Goal: Transaction & Acquisition: Obtain resource

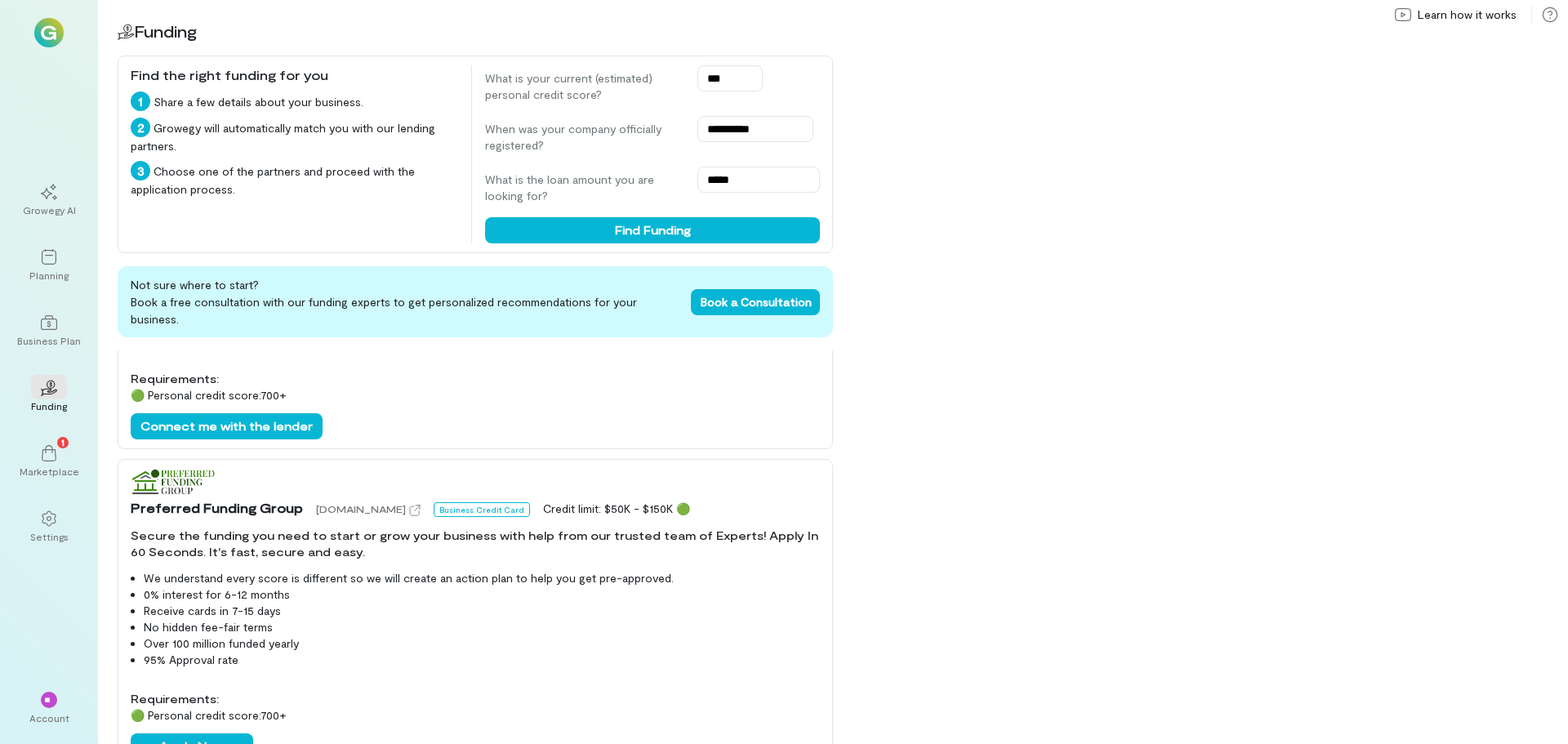
scroll to position [245, 0]
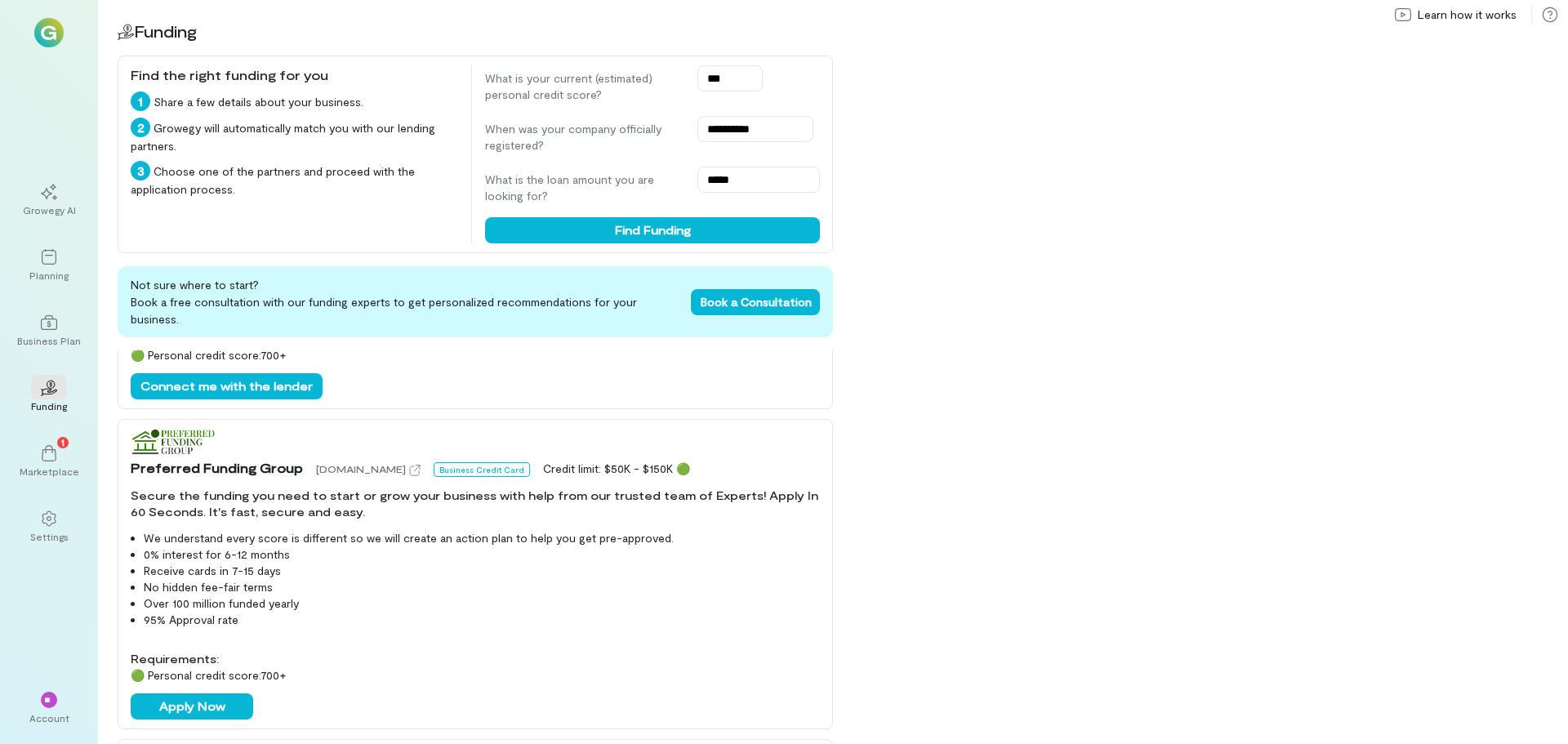
drag, startPoint x: 184, startPoint y: 625, endPoint x: 619, endPoint y: 575, distance: 437.9
click at [619, 579] on li "No hidden fee-fair terms" at bounding box center [482, 587] width 676 height 17
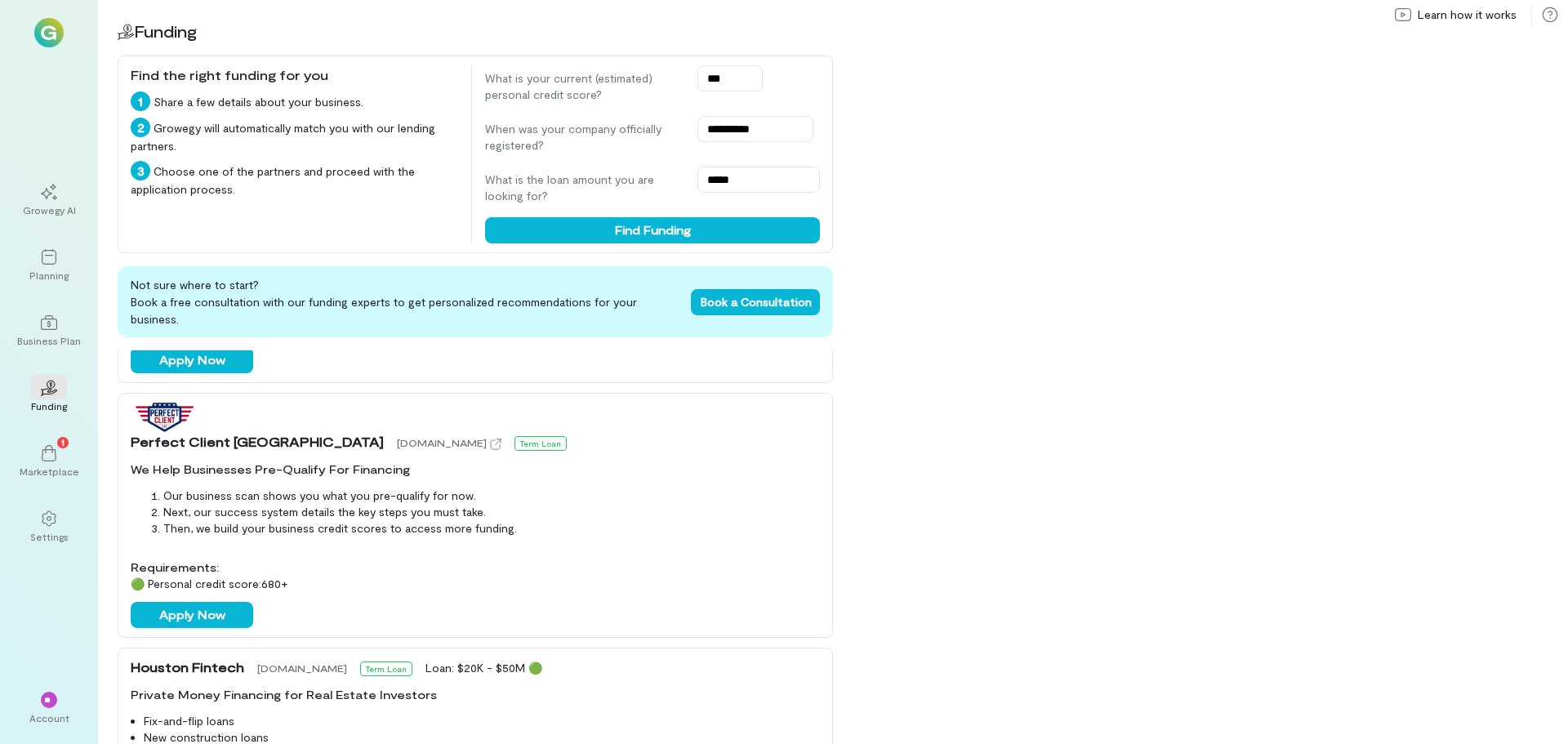
scroll to position [898, 0]
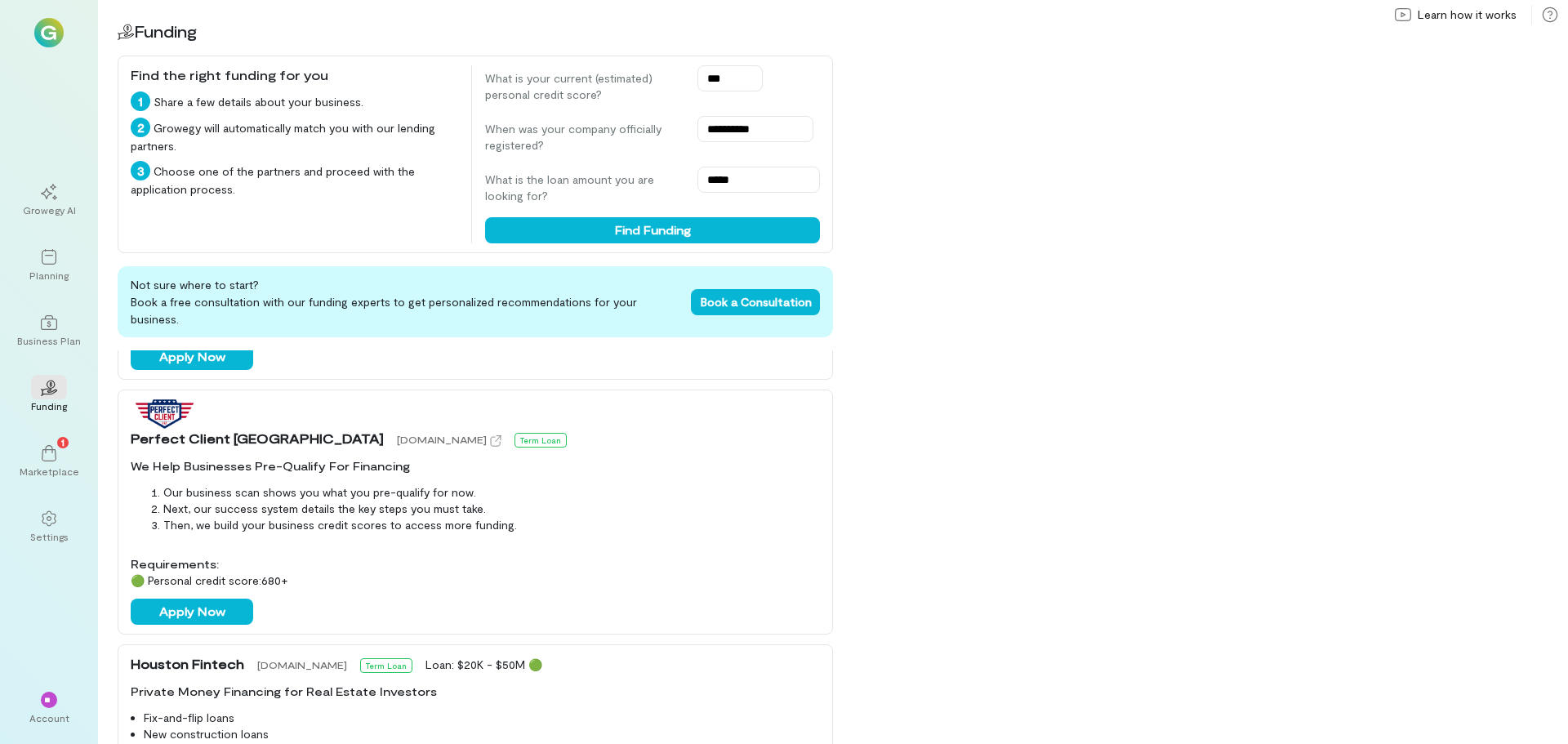
drag, startPoint x: 491, startPoint y: 452, endPoint x: 542, endPoint y: 475, distance: 55.9
click at [542, 484] on li "Our business scan shows you what you pre-qualify for now." at bounding box center [491, 492] width 657 height 17
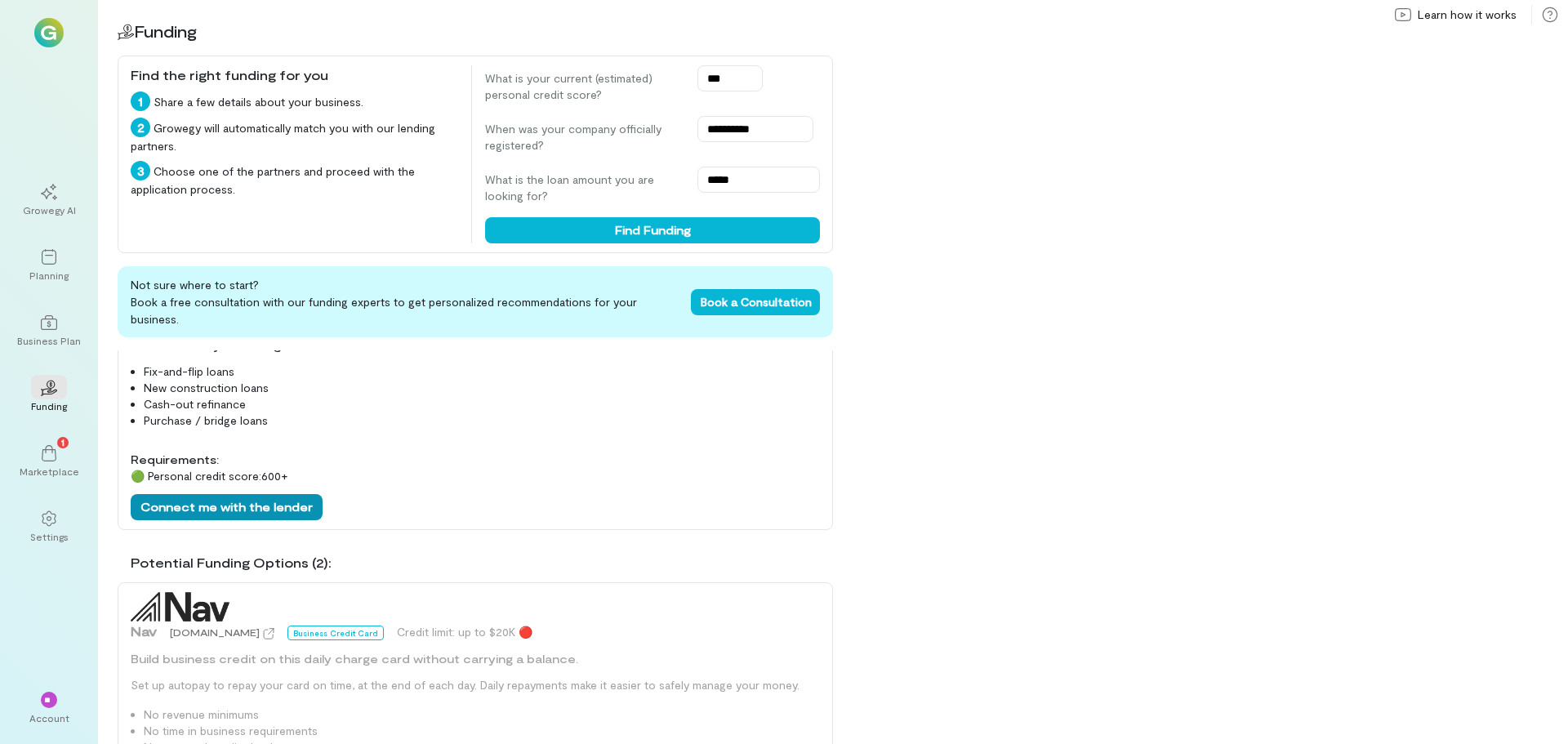
scroll to position [1225, 0]
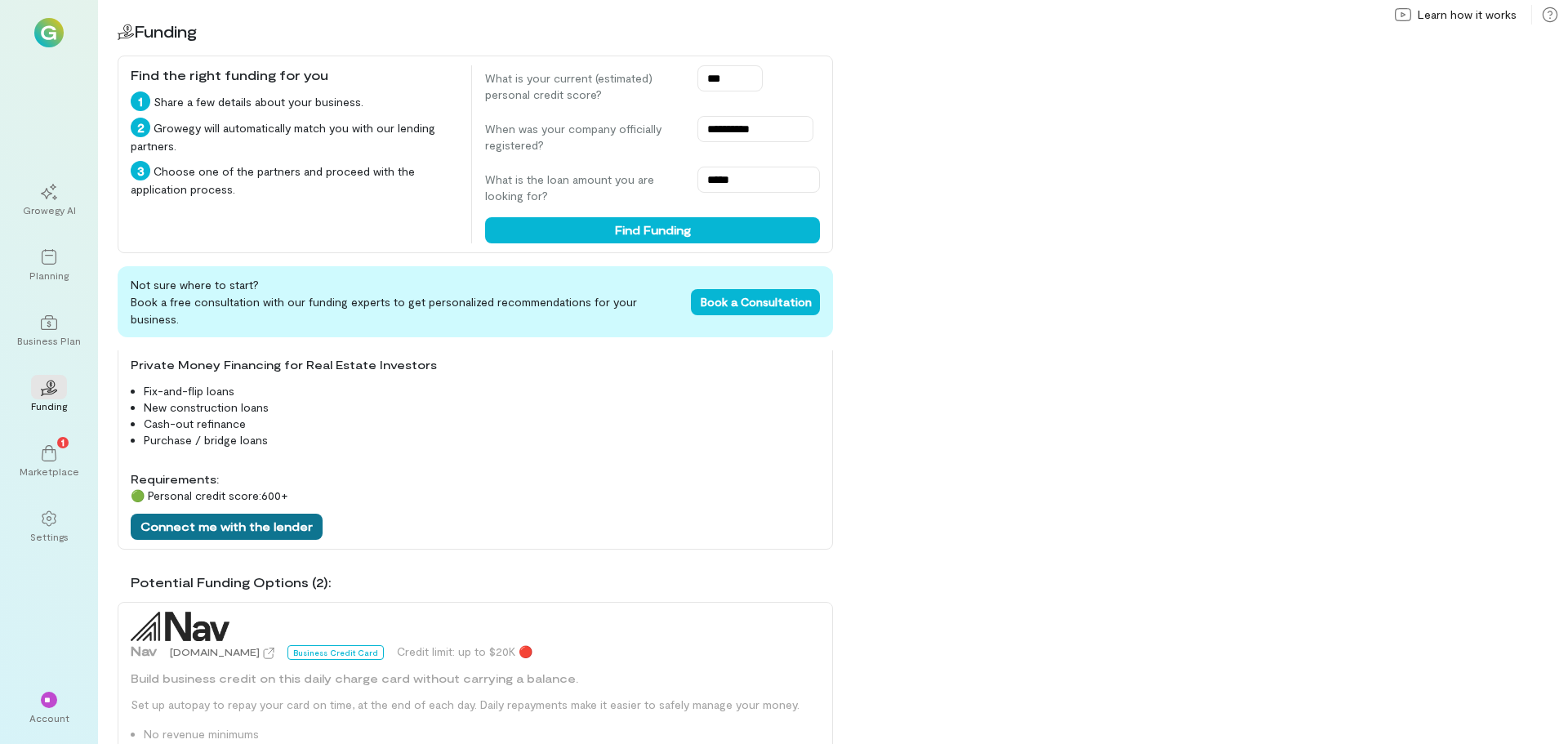
click at [293, 514] on button "Connect me with the lender" at bounding box center [227, 527] width 192 height 26
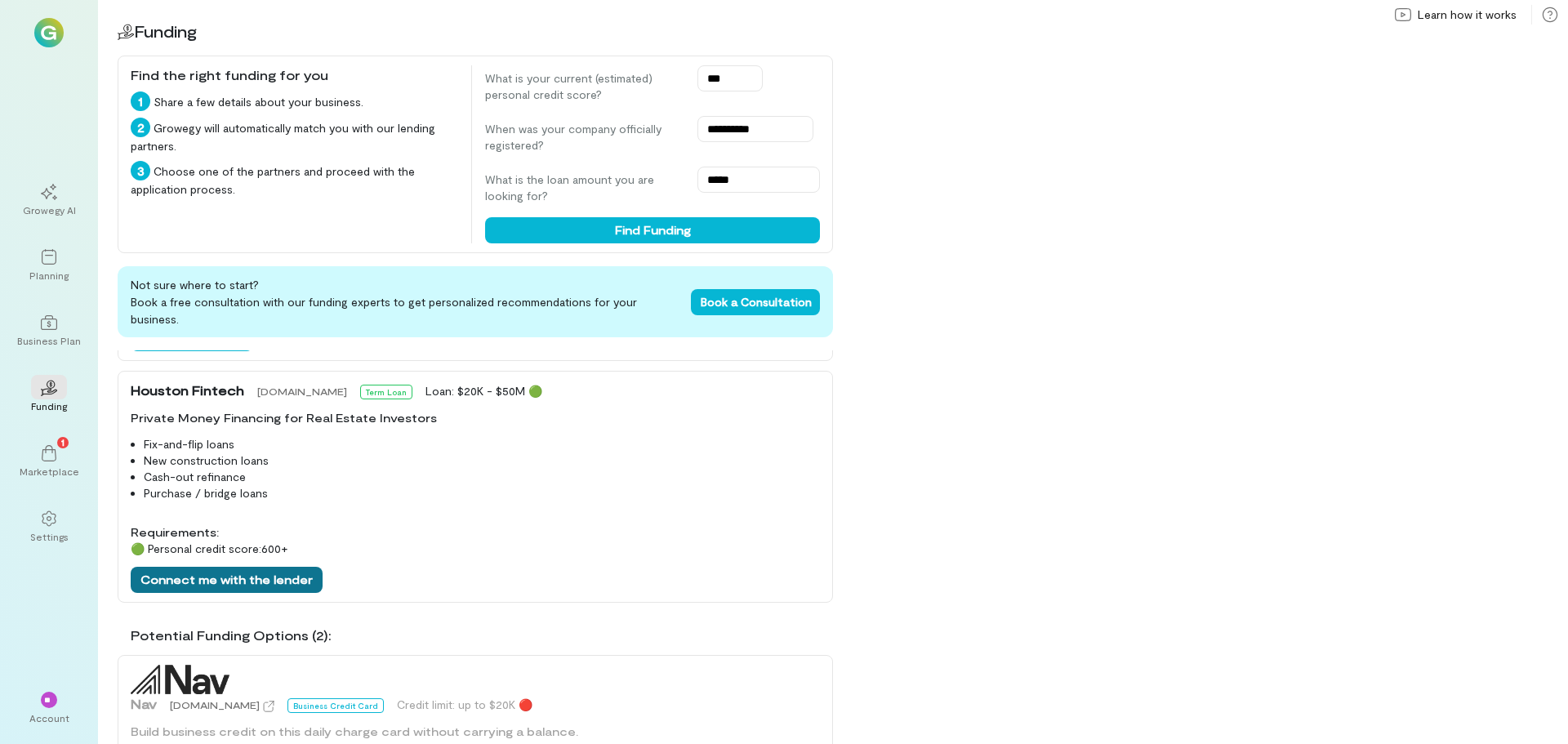
scroll to position [1143, 0]
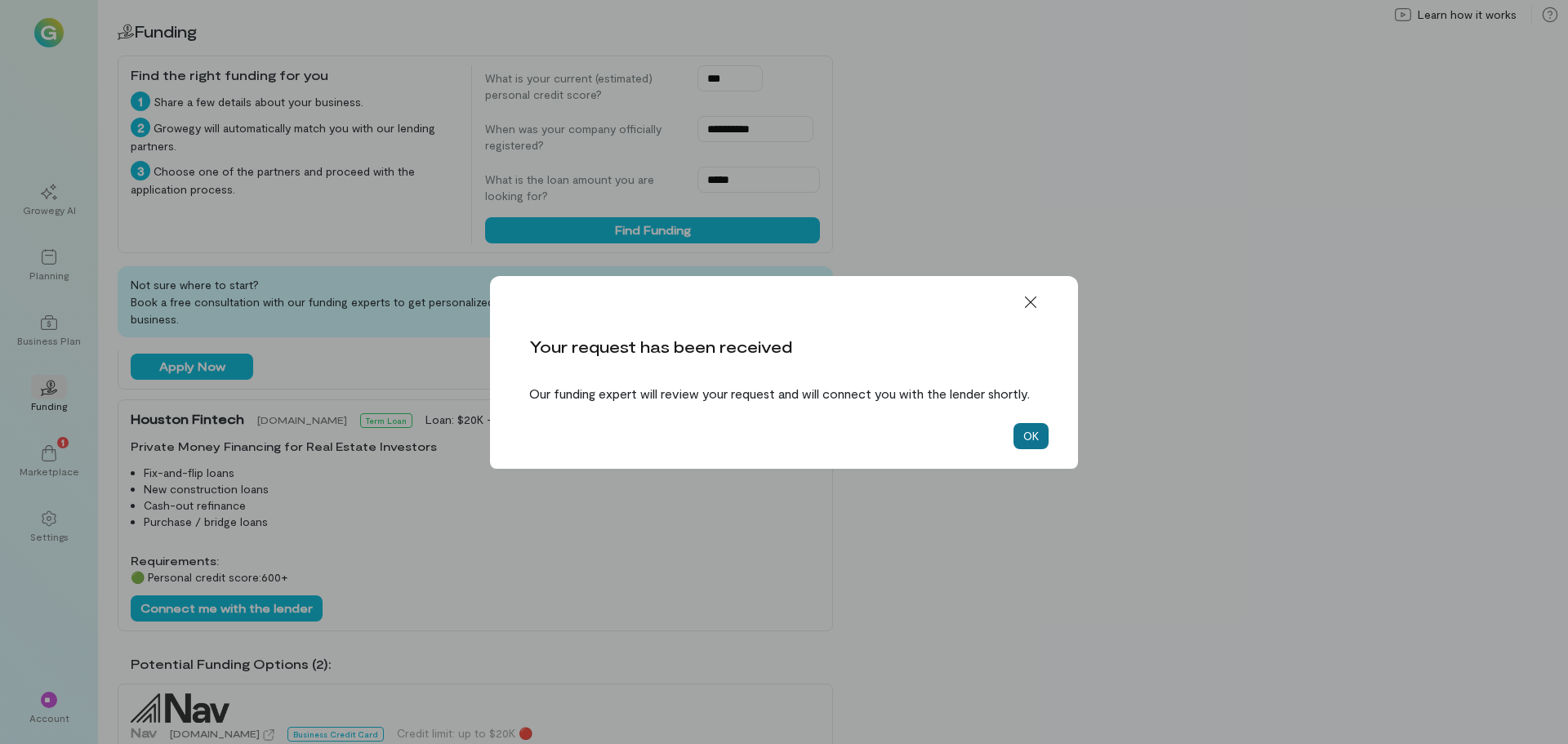
drag, startPoint x: 1039, startPoint y: 446, endPoint x: 1001, endPoint y: 442, distance: 38.2
click at [1036, 446] on button "OK" at bounding box center [1031, 436] width 35 height 26
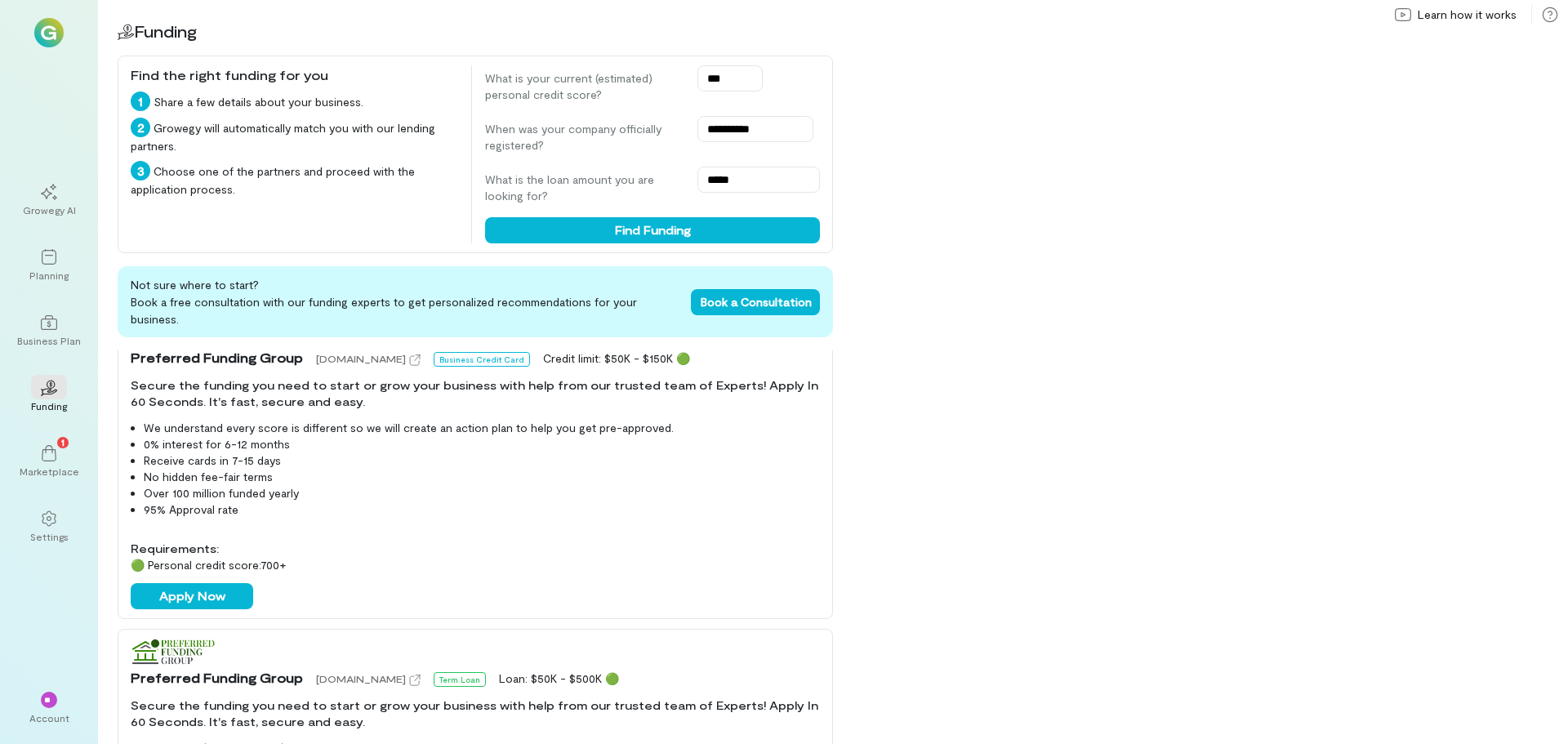
scroll to position [327, 0]
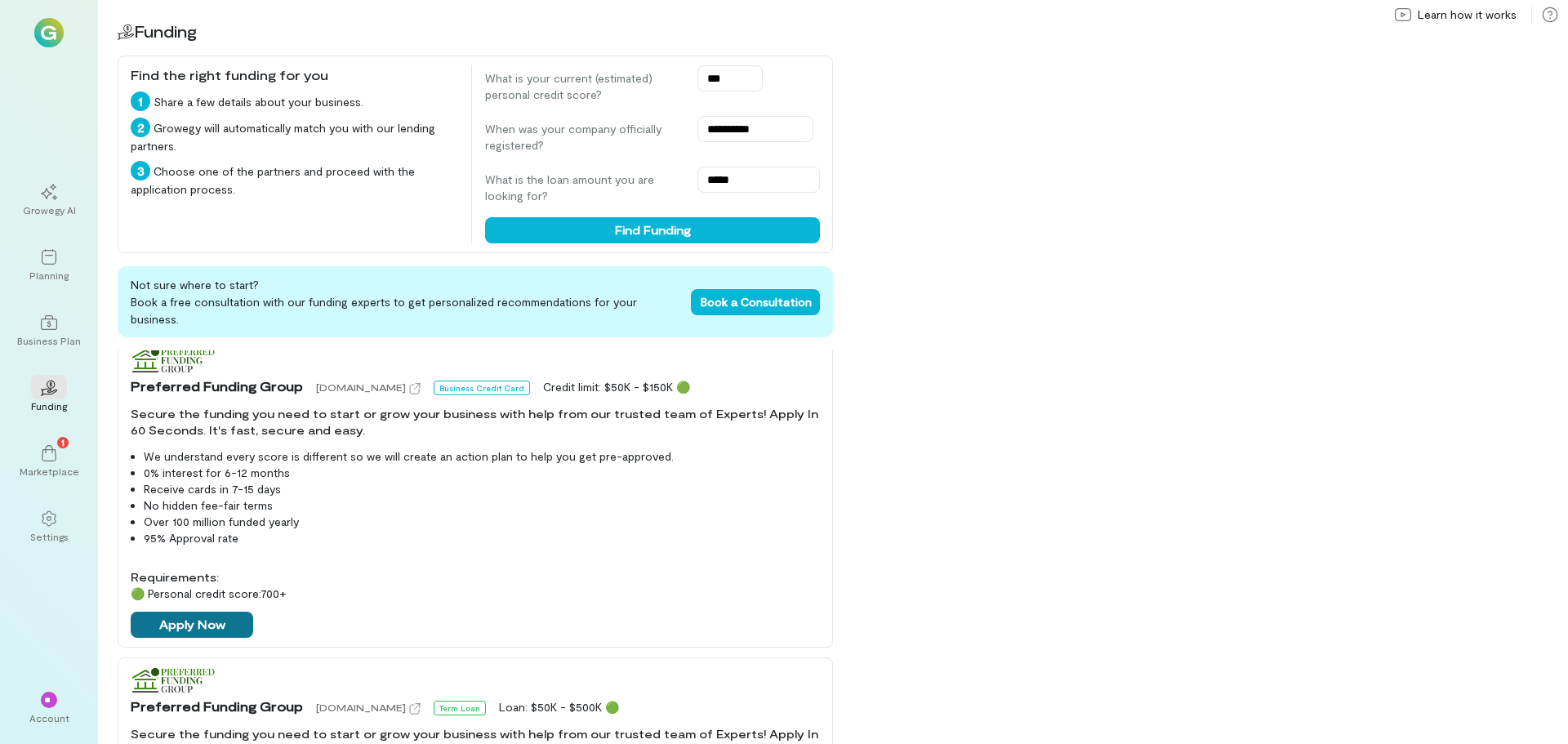
click at [242, 611] on button "Apply Now" at bounding box center [192, 624] width 123 height 26
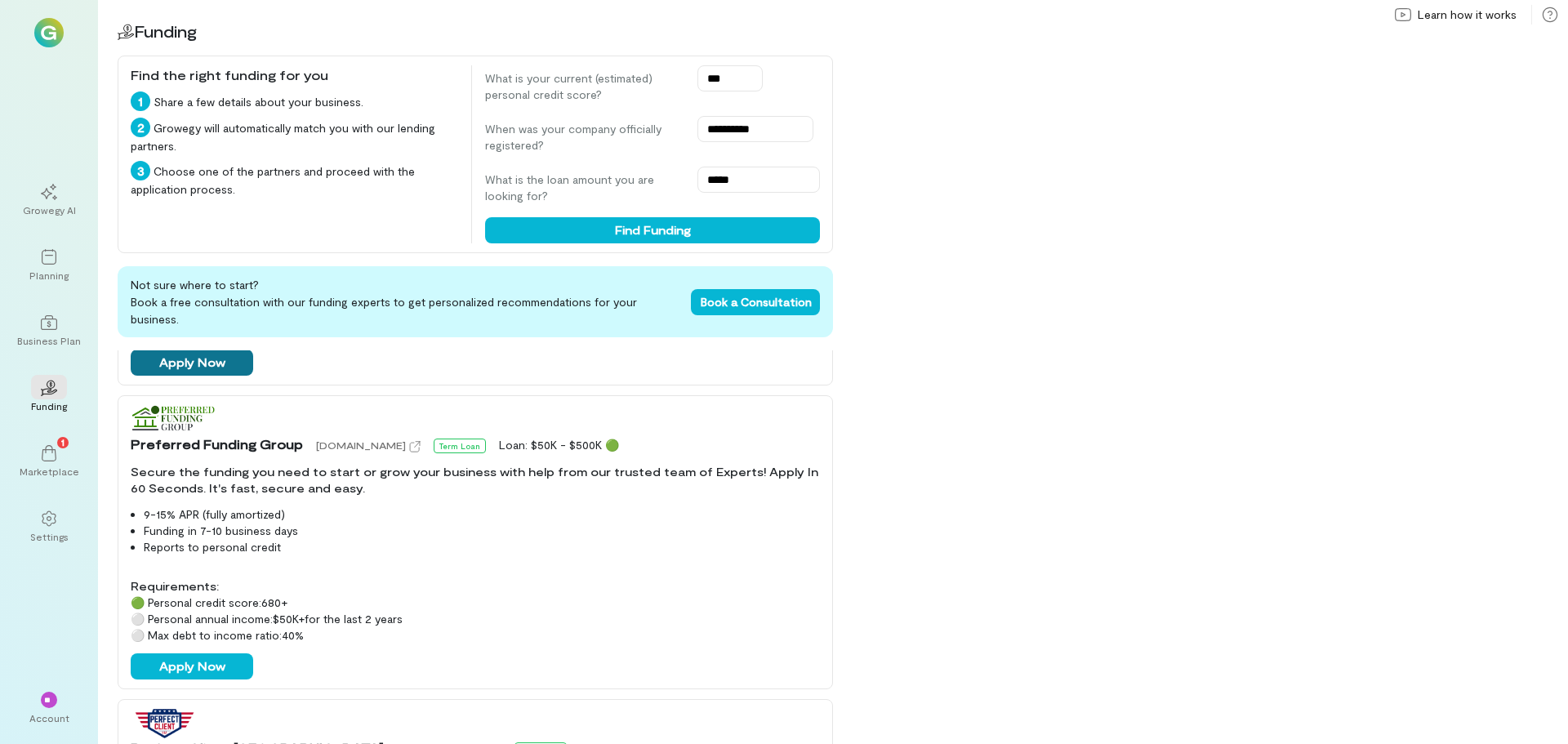
scroll to position [653, 0]
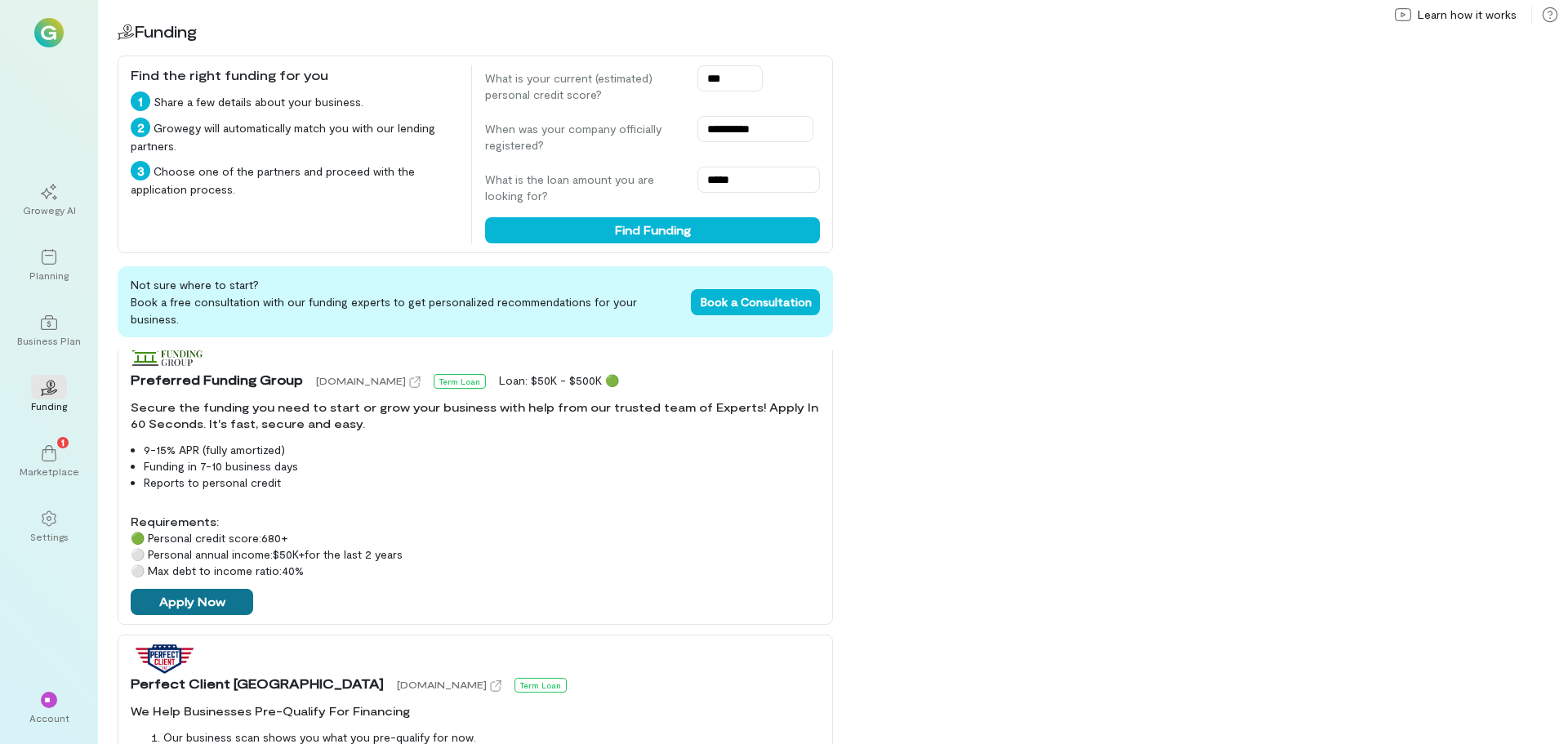
click at [229, 596] on button "Apply Now" at bounding box center [192, 602] width 123 height 26
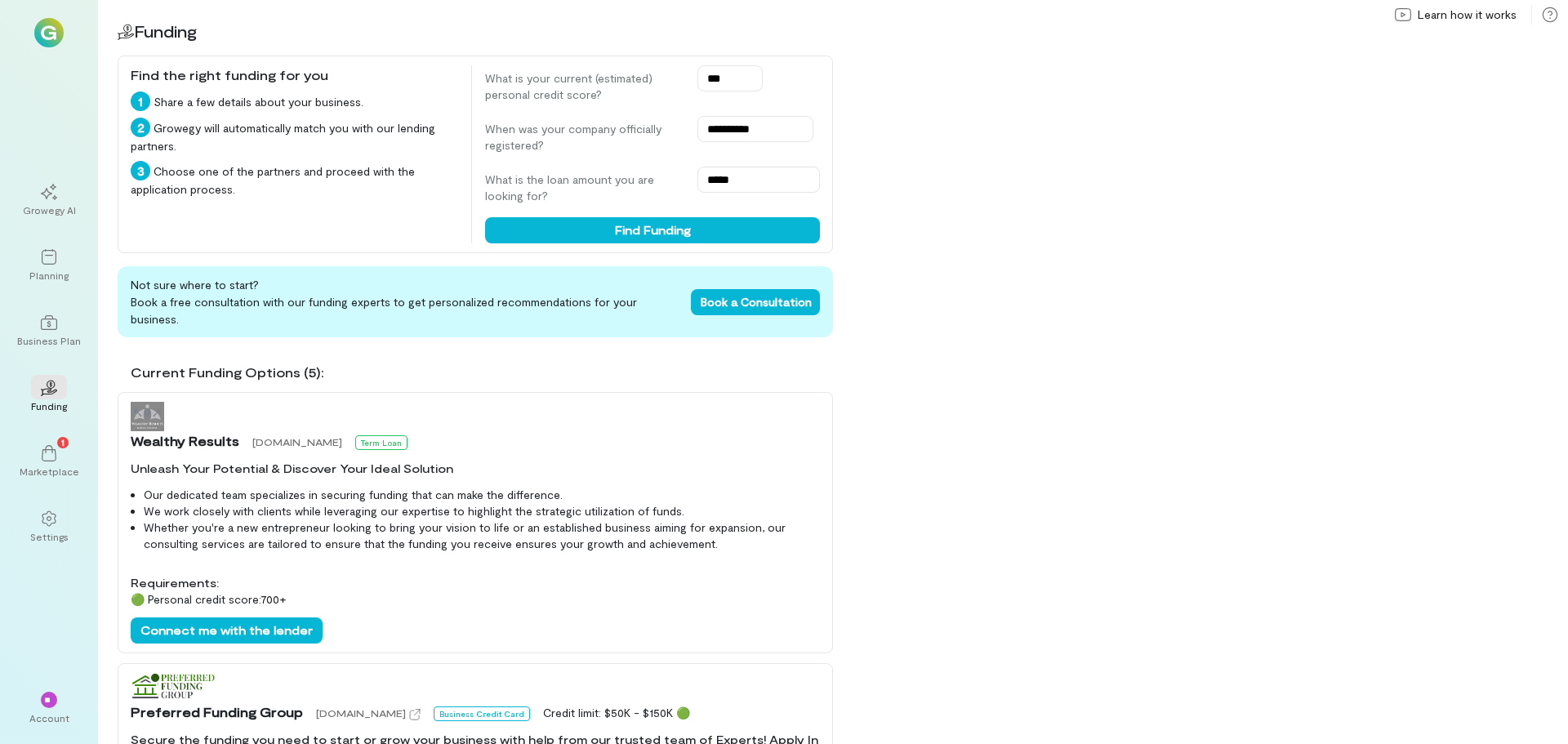
scroll to position [0, 0]
